Goal: Transaction & Acquisition: Purchase product/service

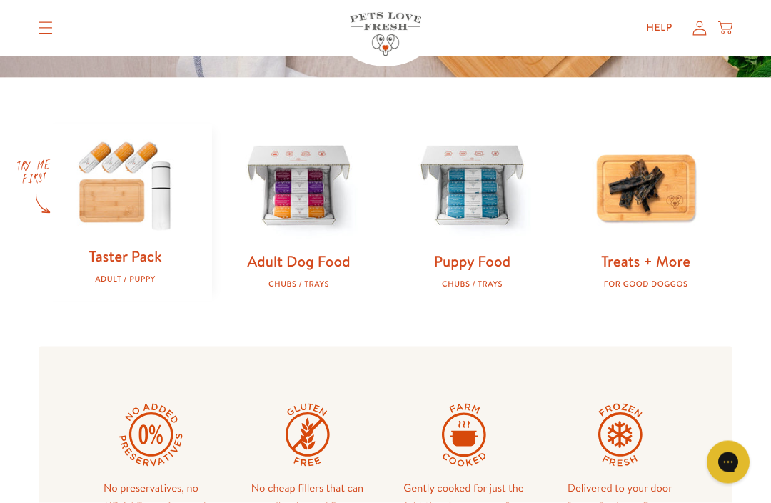
scroll to position [396, 0]
click at [326, 214] on img at bounding box center [299, 187] width 128 height 128
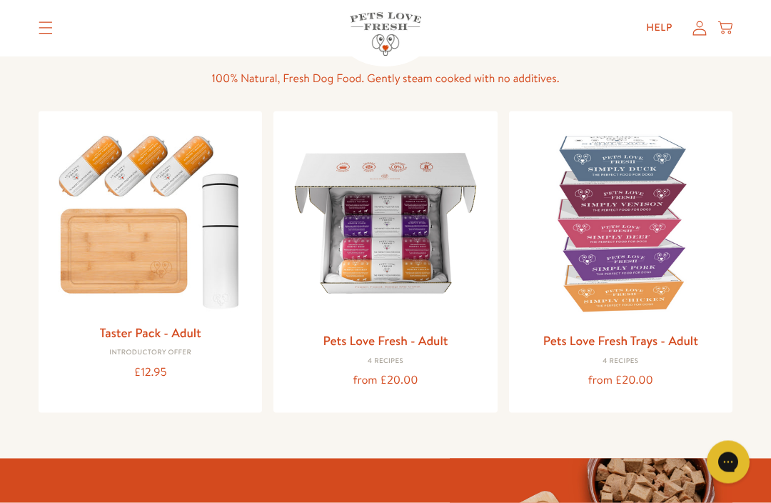
scroll to position [107, 0]
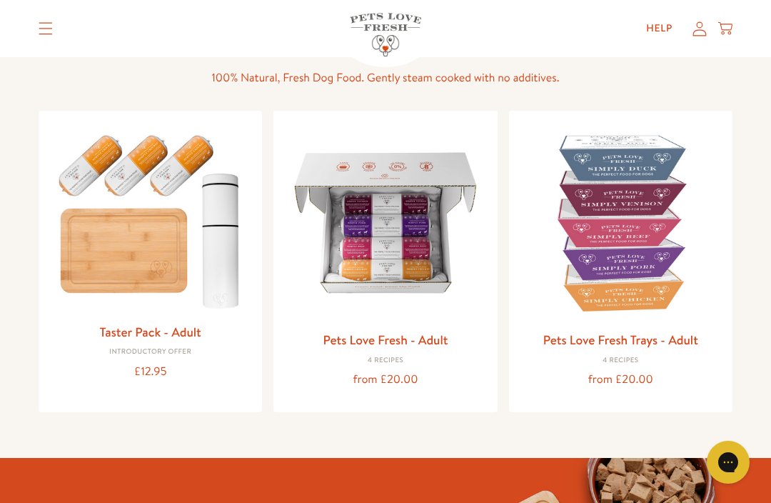
click at [417, 240] on img at bounding box center [385, 222] width 201 height 201
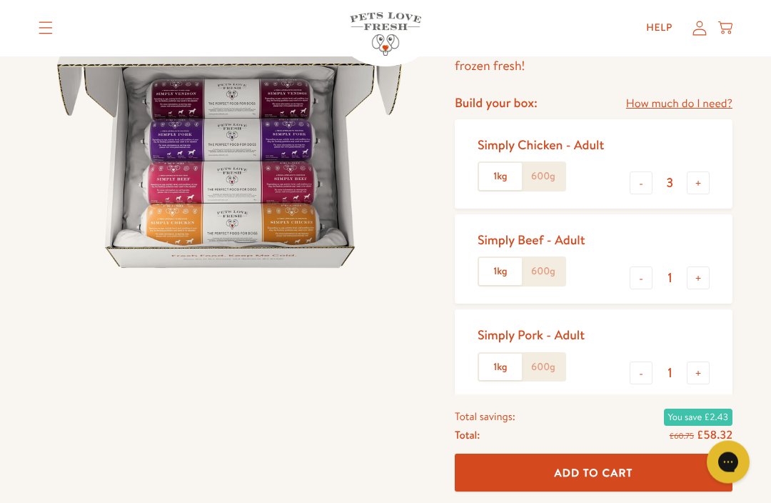
scroll to position [188, 0]
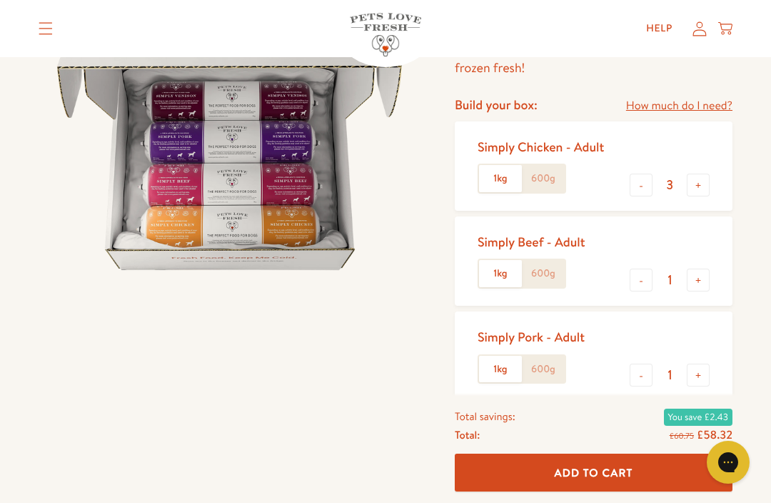
click at [640, 186] on button "-" at bounding box center [641, 185] width 23 height 23
click at [630, 186] on button "-" at bounding box center [641, 185] width 23 height 23
type input "1"
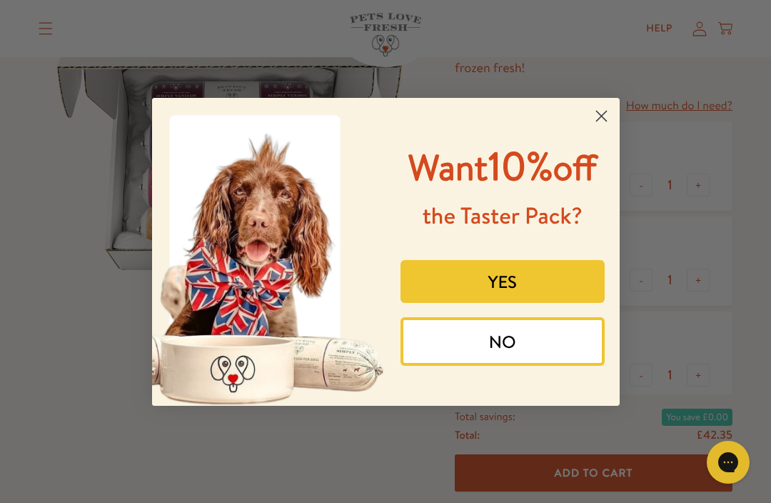
scroll to position [171, 0]
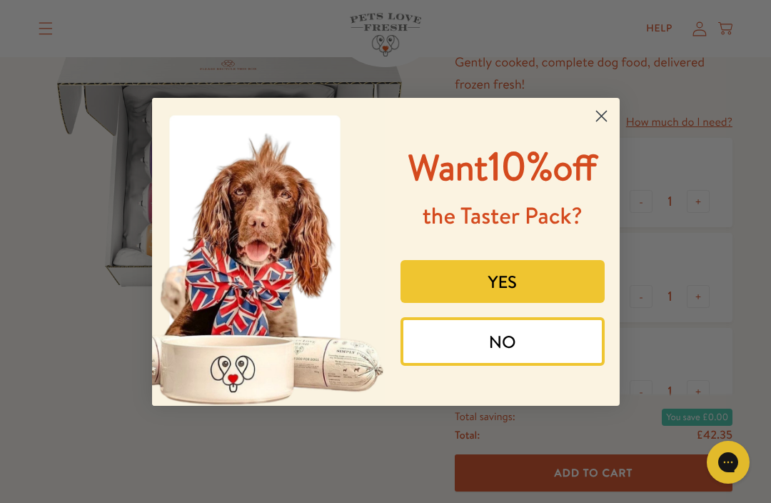
click at [606, 126] on circle "Close dialog" at bounding box center [601, 116] width 24 height 24
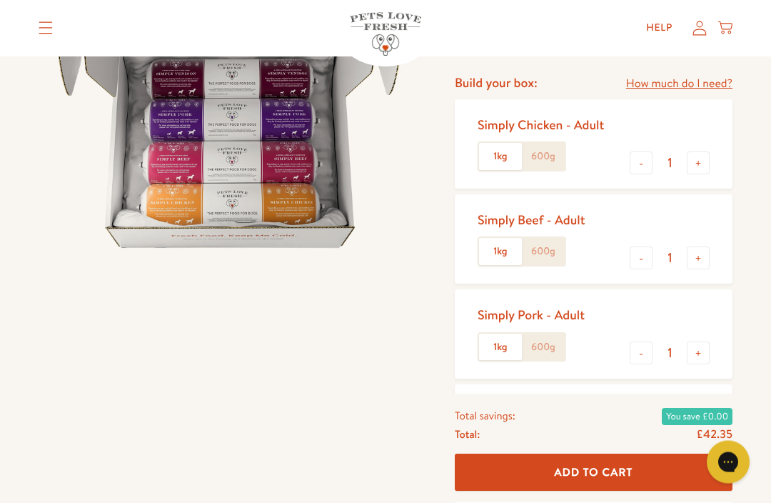
scroll to position [210, 0]
click at [635, 259] on button "-" at bounding box center [641, 257] width 23 height 23
type input "0"
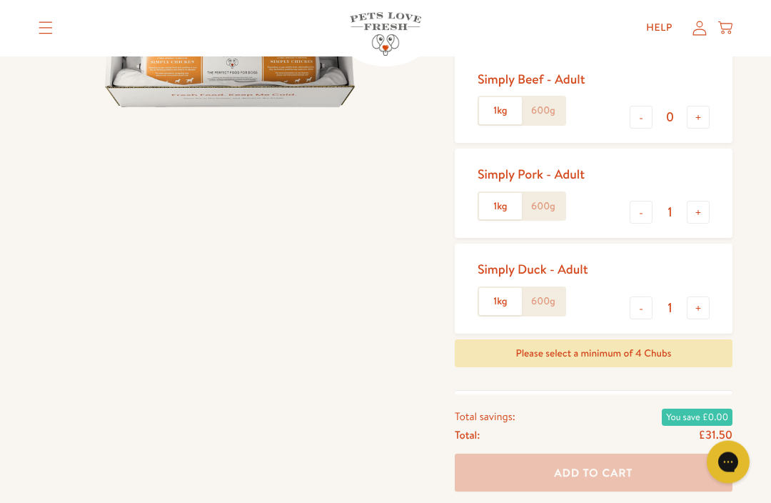
scroll to position [377, 0]
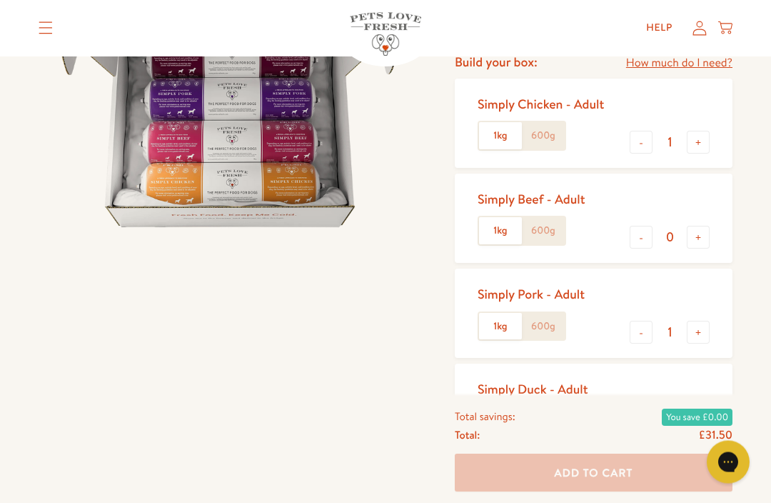
click at [704, 132] on button "+" at bounding box center [698, 142] width 23 height 23
type input "2"
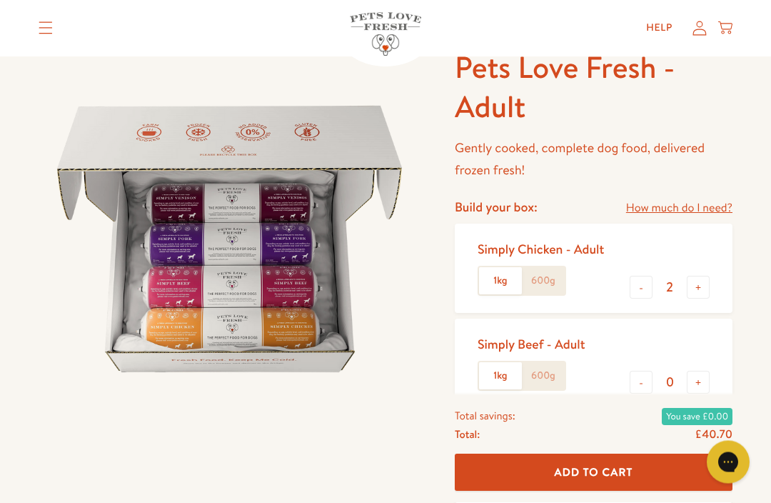
scroll to position [0, 0]
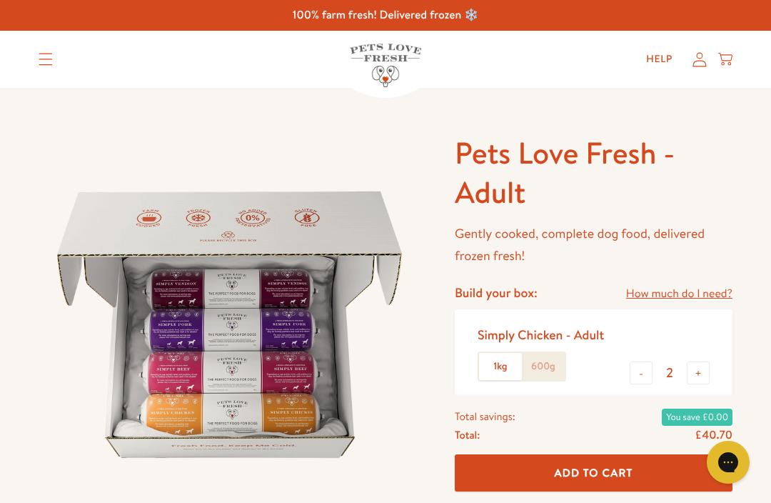
click at [43, 53] on icon "Translation missing: en.sections.header.menu" at bounding box center [46, 59] width 14 height 13
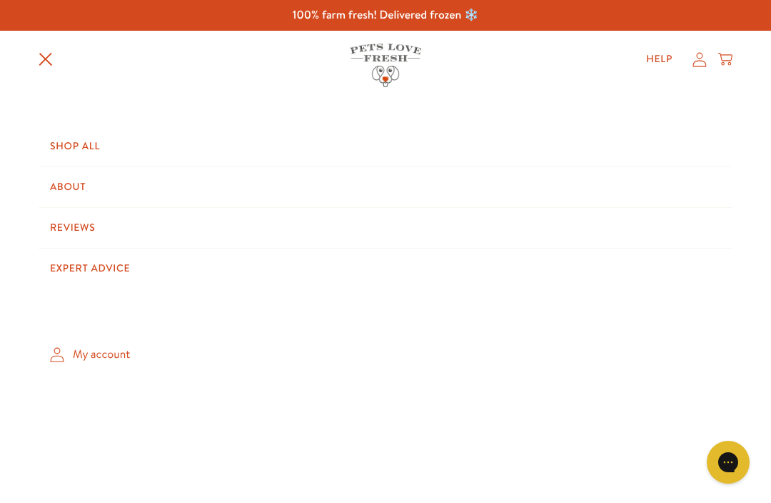
click at [96, 146] on link "Shop All" at bounding box center [386, 146] width 694 height 40
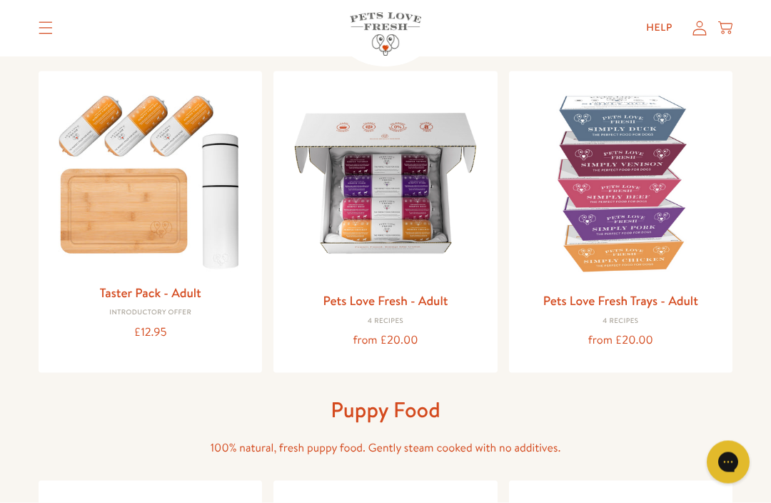
scroll to position [149, 0]
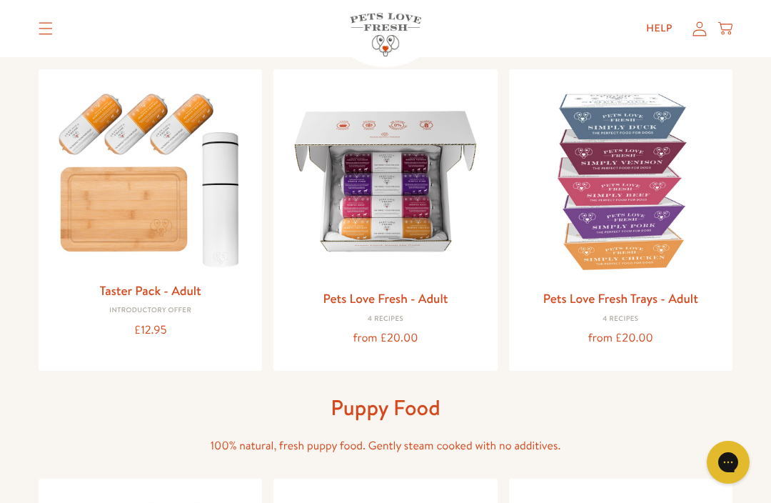
click at [207, 191] on img at bounding box center [150, 177] width 201 height 193
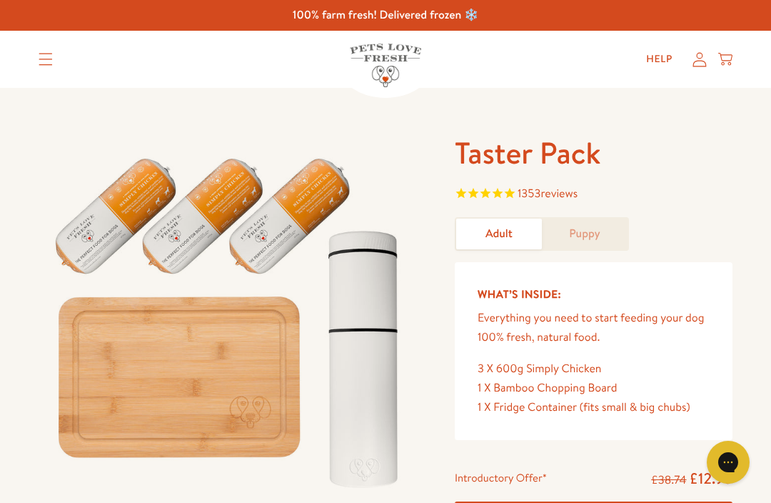
click at [47, 62] on icon "Translation missing: en.sections.header.menu" at bounding box center [46, 59] width 14 height 13
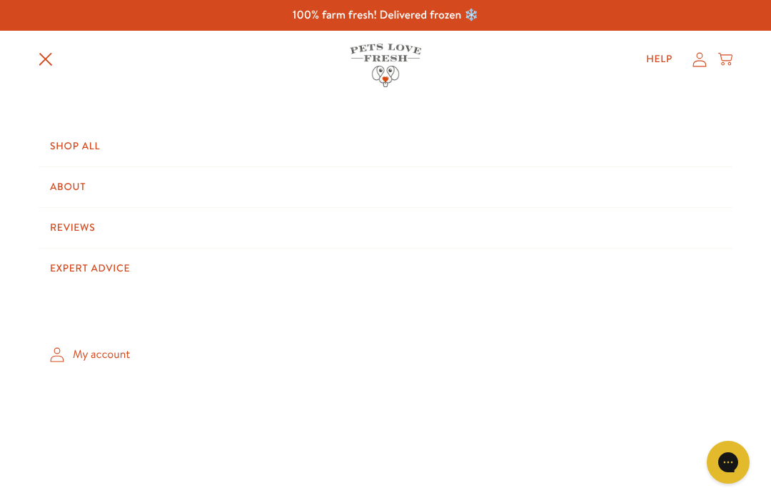
click at [106, 143] on link "Shop All" at bounding box center [386, 146] width 694 height 40
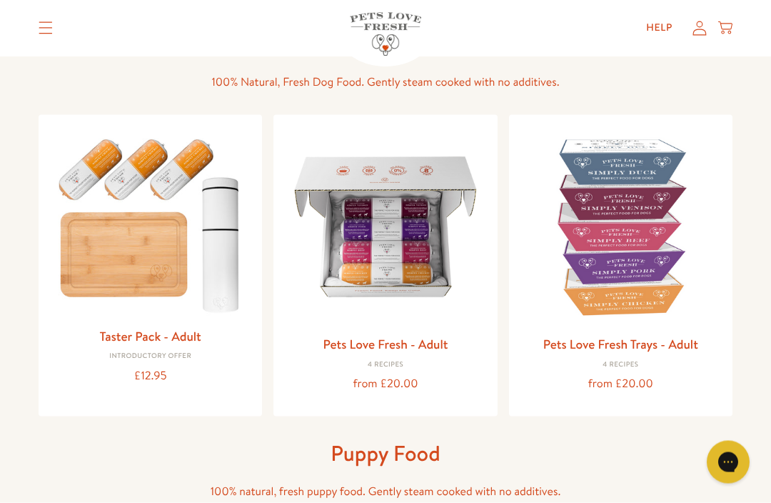
scroll to position [104, 0]
click at [425, 281] on img at bounding box center [385, 226] width 201 height 201
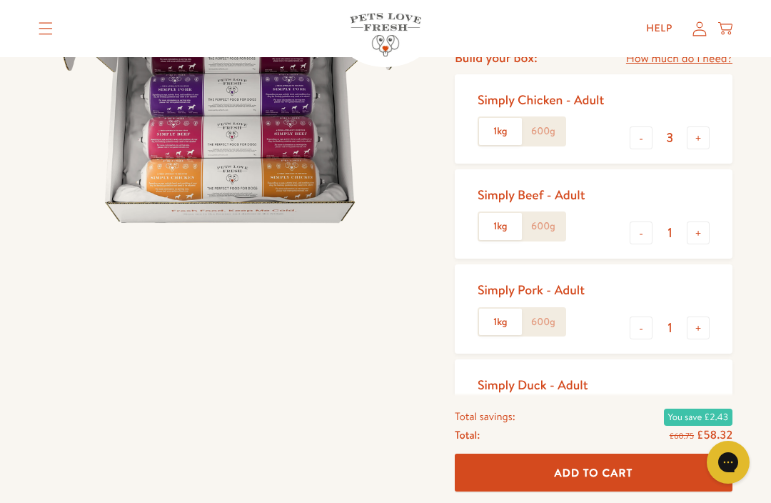
scroll to position [234, 0]
click at [635, 231] on button "-" at bounding box center [641, 233] width 23 height 23
type input "0"
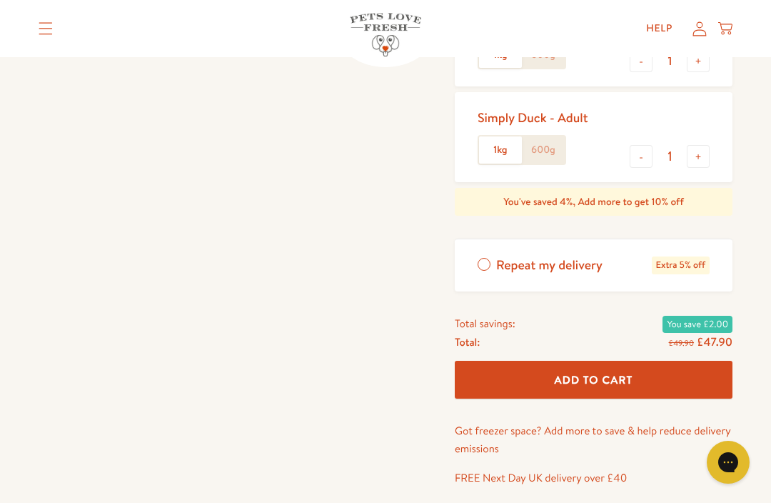
scroll to position [509, 0]
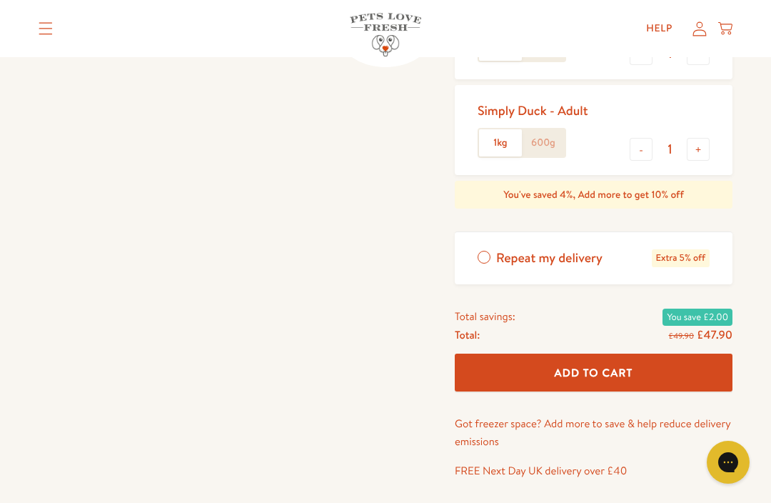
click at [689, 364] on button "Add To Cart" at bounding box center [594, 373] width 278 height 38
